Goal: Navigation & Orientation: Find specific page/section

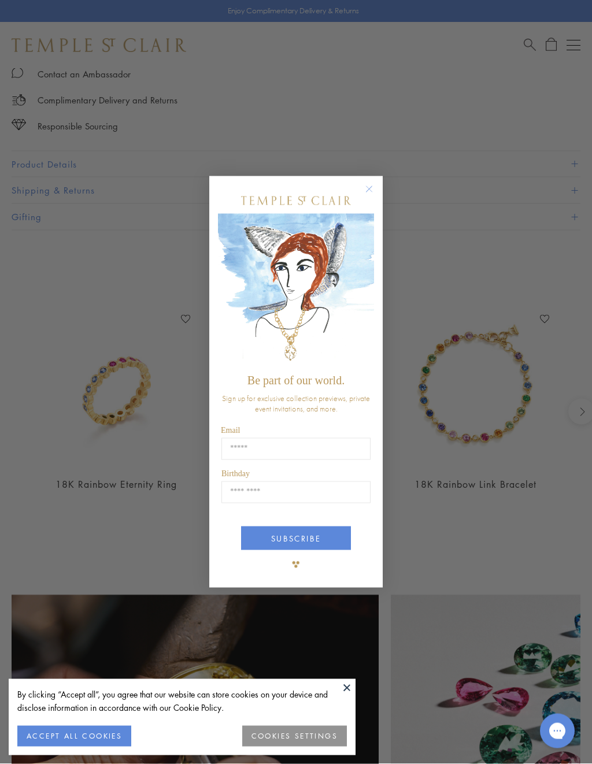
scroll to position [723, 0]
click at [359, 179] on form "Be part of our world. Sign up for exclusive collection previews, private event …" at bounding box center [295, 382] width 173 height 412
click at [362, 194] on icon "Close dialog" at bounding box center [369, 189] width 14 height 14
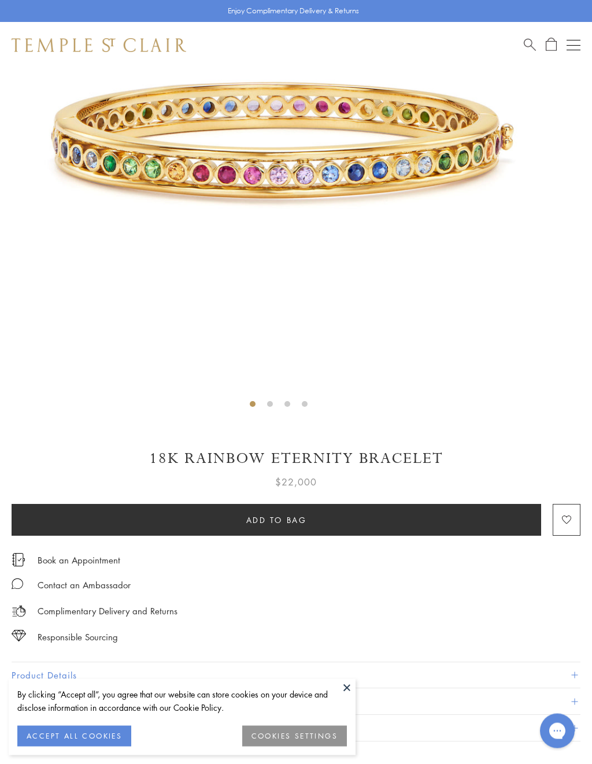
scroll to position [0, 0]
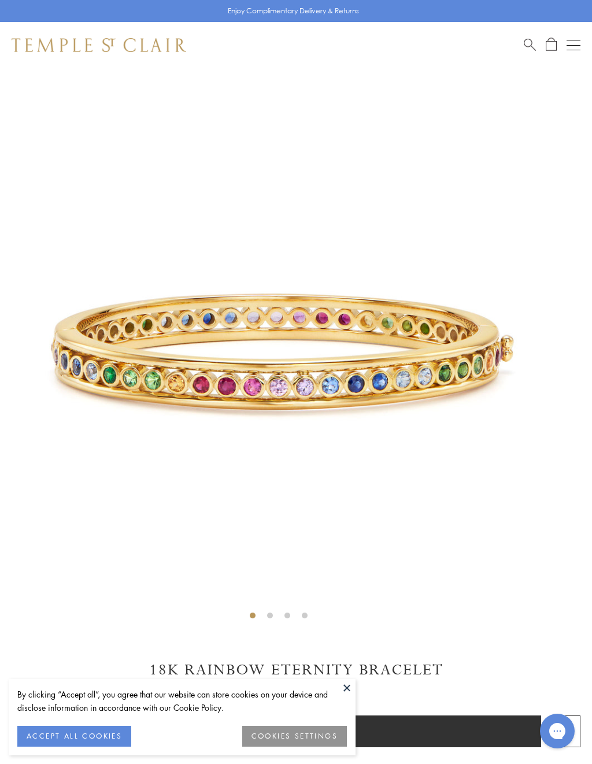
click at [349, 684] on button at bounding box center [346, 687] width 17 height 17
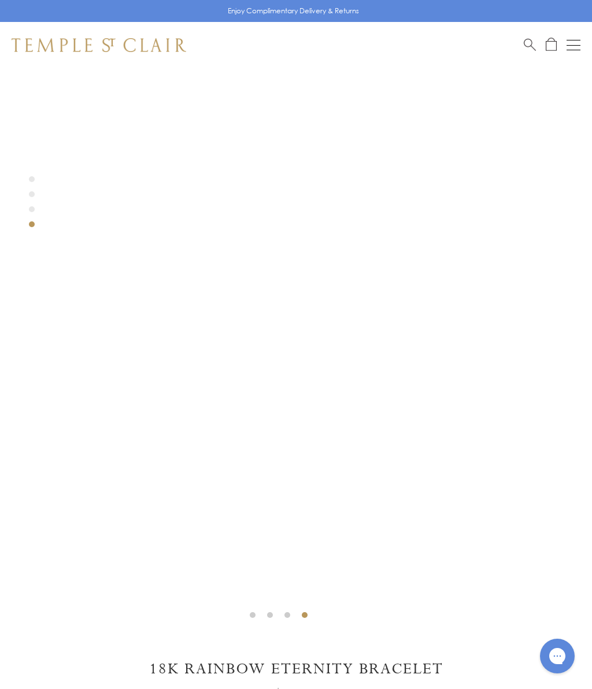
click at [567, 48] on button "Open navigation" at bounding box center [573, 45] width 14 height 14
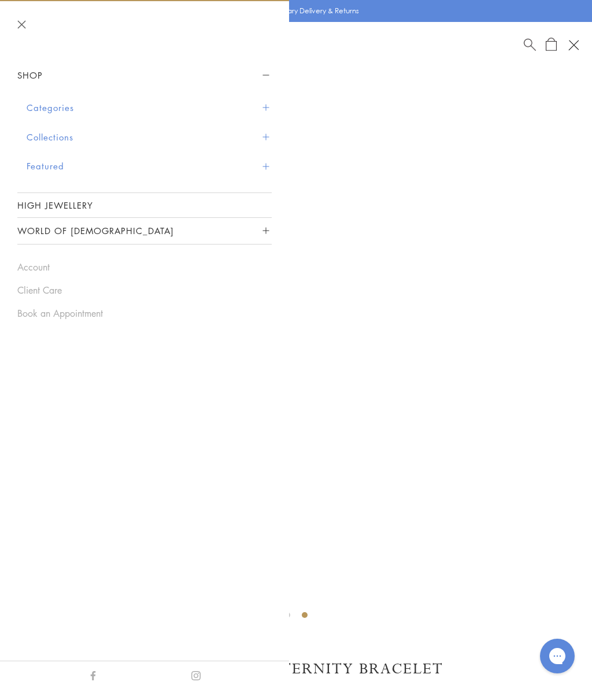
click at [271, 127] on button "Collections" at bounding box center [149, 137] width 245 height 29
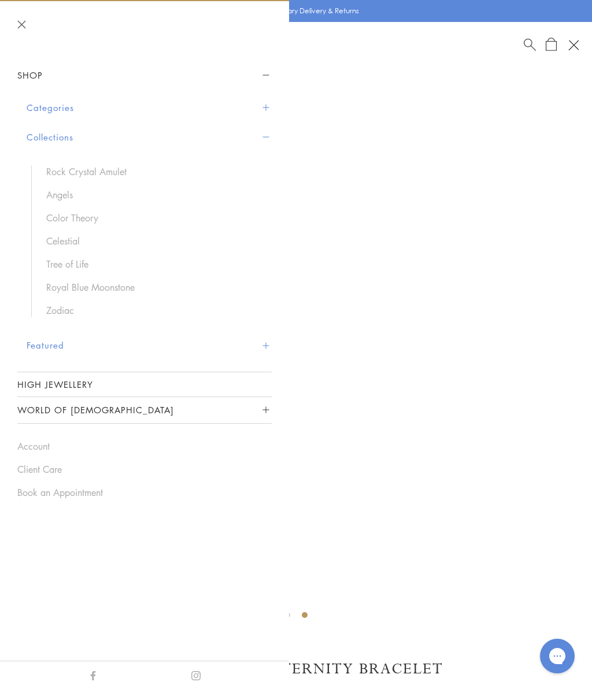
click at [108, 287] on link "Royal Blue Moonstone" at bounding box center [153, 287] width 214 height 13
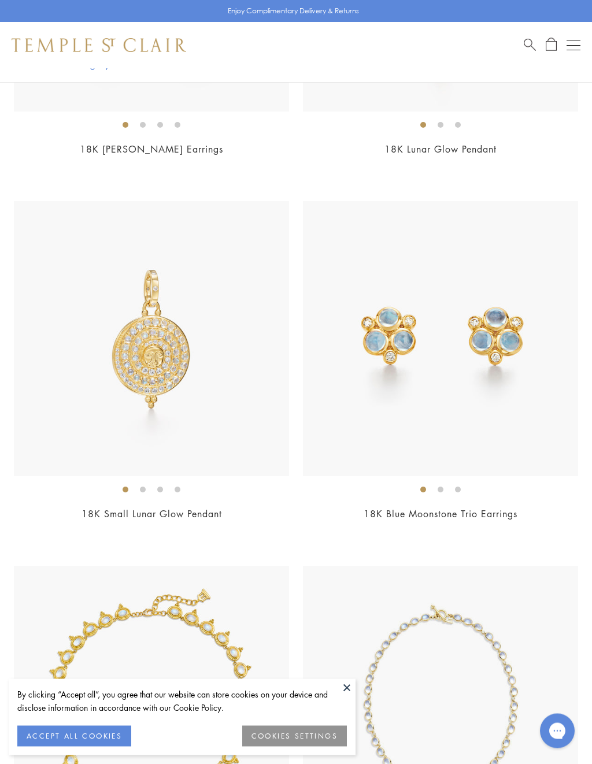
scroll to position [864, 0]
click at [505, 350] on img at bounding box center [440, 338] width 275 height 275
